Goal: Task Accomplishment & Management: Complete application form

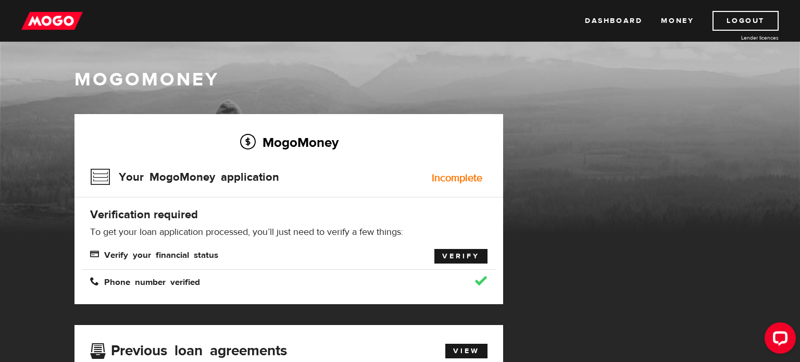
click at [454, 263] on link "Verify" at bounding box center [460, 256] width 53 height 15
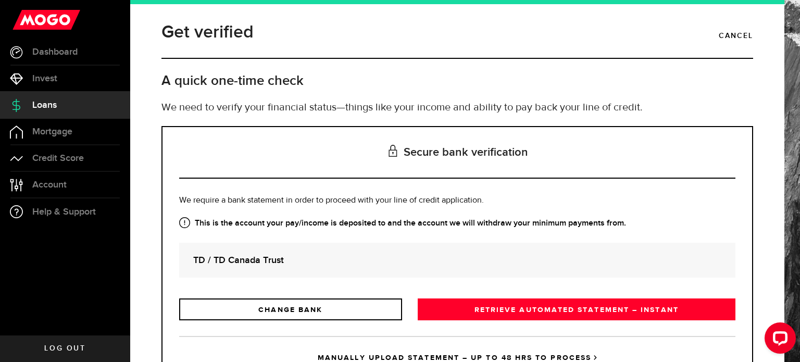
scroll to position [107, 0]
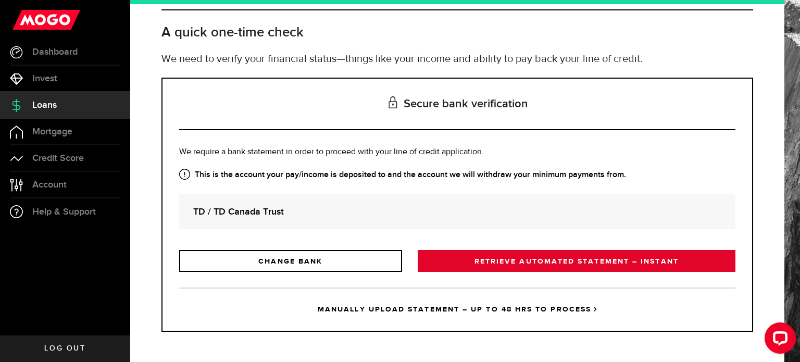
click at [484, 263] on link "RETRIEVE AUTOMATED STATEMENT – INSTANT" at bounding box center [577, 261] width 318 height 22
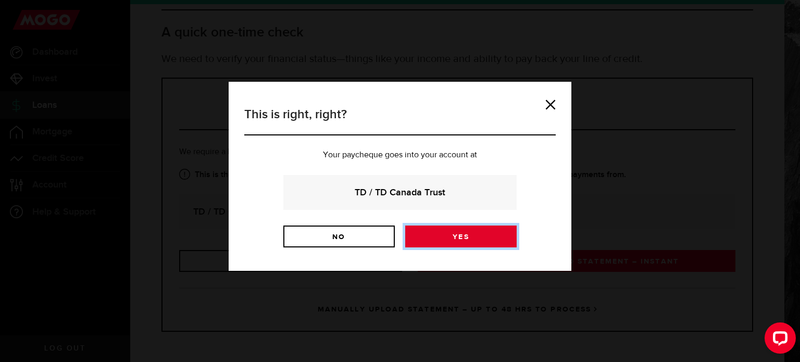
click at [461, 247] on link "Yes" at bounding box center [460, 236] width 111 height 22
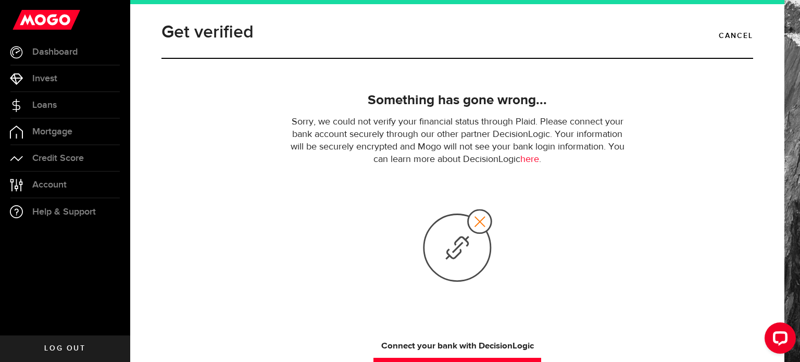
scroll to position [117, 0]
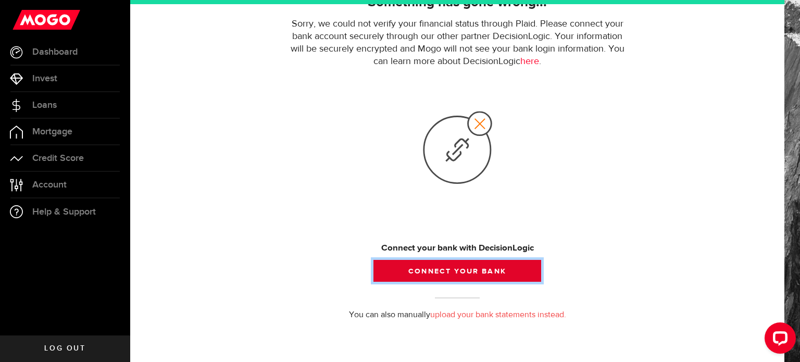
click at [426, 266] on button "Connect your bank" at bounding box center [457, 271] width 168 height 22
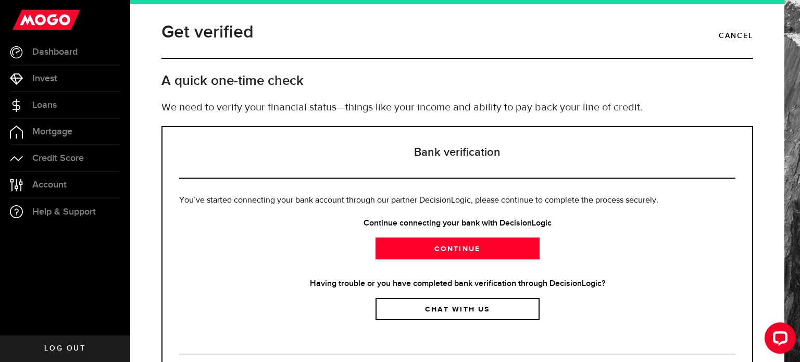
scroll to position [124, 0]
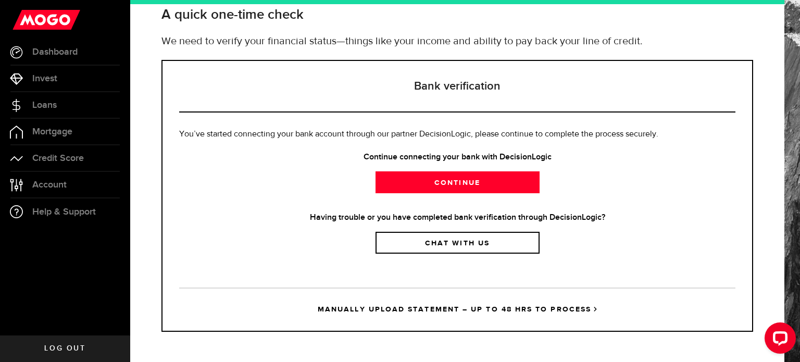
click at [372, 309] on link "MANUALLY UPLOAD STATEMENT – UP TO 48 HRS TO PROCESS" at bounding box center [457, 308] width 556 height 43
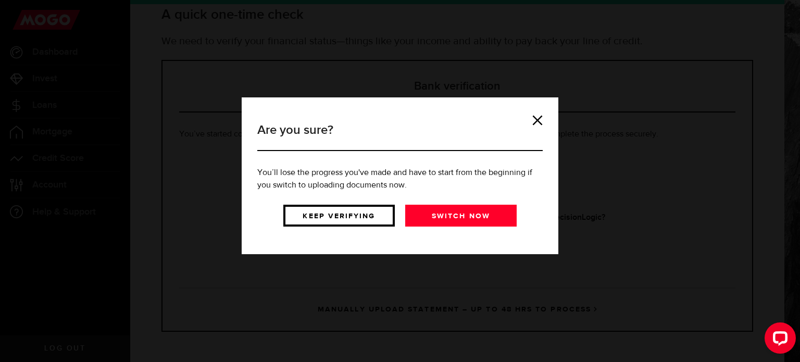
click at [292, 226] on link "Keep verifying" at bounding box center [338, 216] width 111 height 22
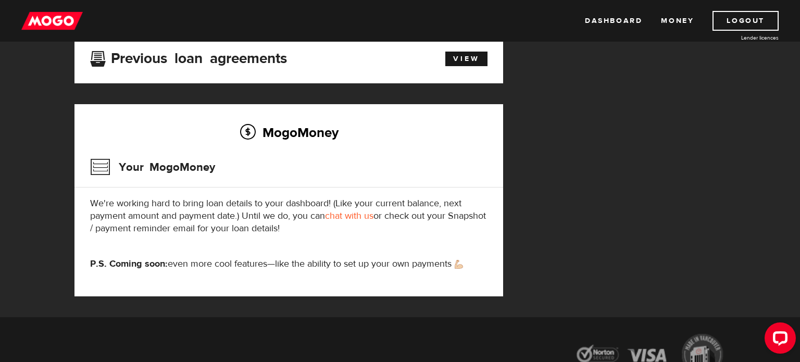
scroll to position [498, 0]
